Goal: Task Accomplishment & Management: Manage account settings

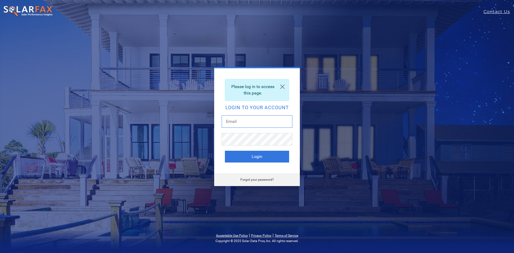
click at [250, 125] on input "text" at bounding box center [257, 121] width 71 height 12
type input "[EMAIL_ADDRESS][DOMAIN_NAME]"
drag, startPoint x: 269, startPoint y: 121, endPoint x: 203, endPoint y: 127, distance: 66.4
click at [203, 126] on div "Please log in to access this page. Login to your account pattimurad@att.net Log…" at bounding box center [257, 126] width 236 height 119
click at [284, 85] on link at bounding box center [282, 86] width 13 height 15
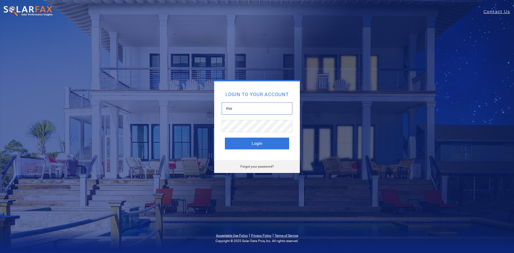
type input "mogas@vitalenergysolar.com"
click at [225, 138] on button "Login" at bounding box center [257, 144] width 64 height 12
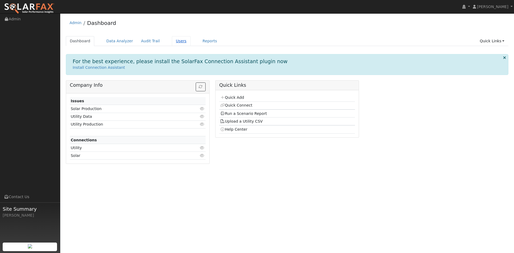
click at [172, 40] on link "Users" at bounding box center [181, 41] width 19 height 10
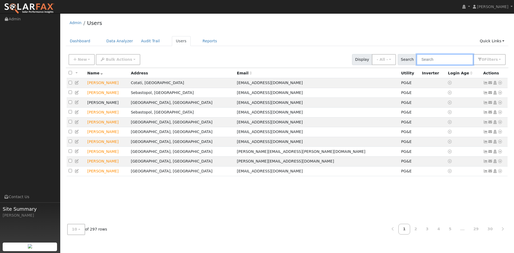
click at [449, 57] on input "text" at bounding box center [444, 59] width 57 height 11
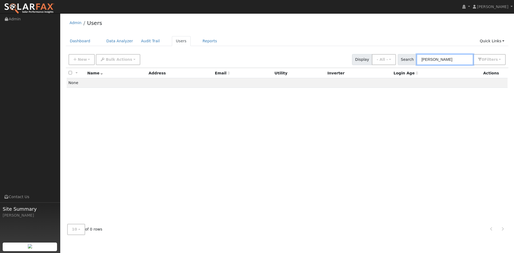
type input "brodrick"
